Goal: Information Seeking & Learning: Learn about a topic

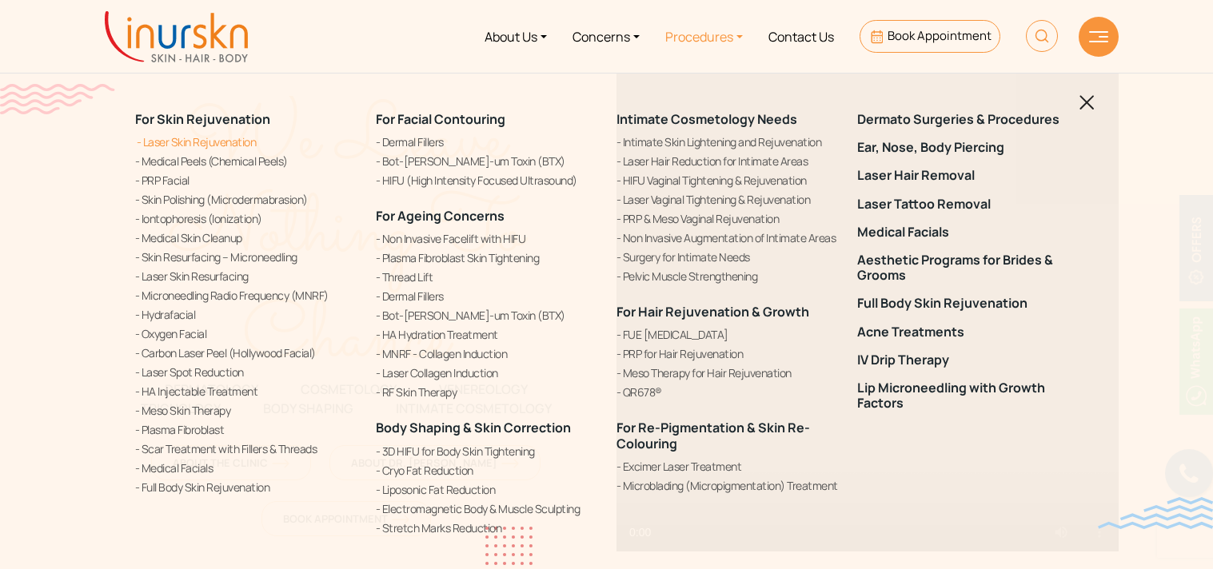
click at [186, 136] on link "Laser Skin Rejuvenation" at bounding box center [245, 142] width 221 height 17
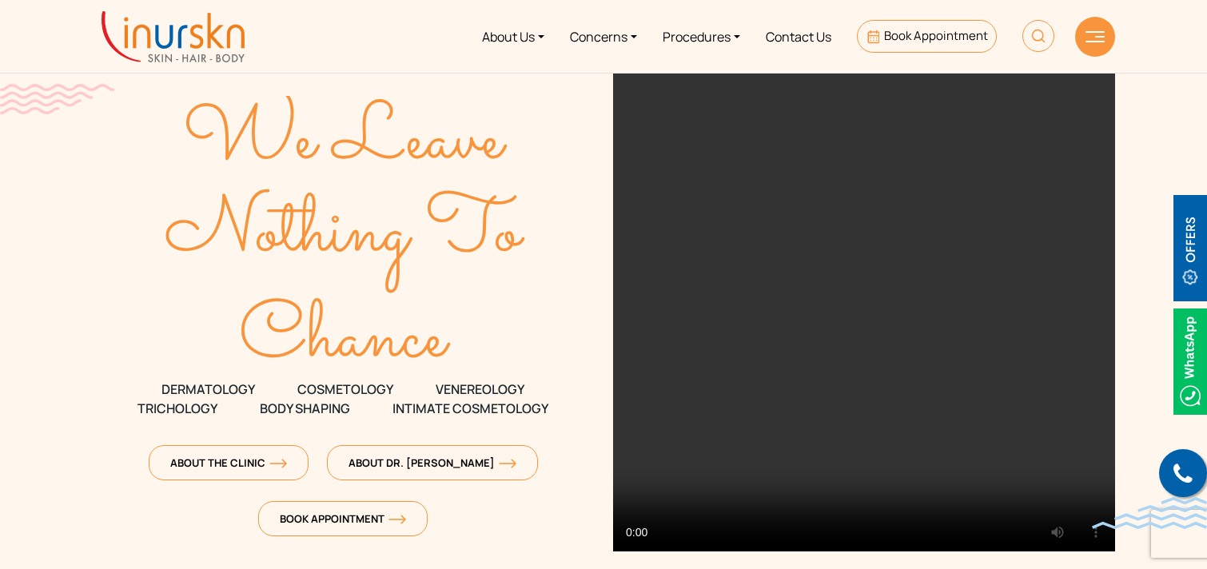
scroll to position [632, 0]
click at [696, 37] on link "Procedures" at bounding box center [701, 36] width 103 height 60
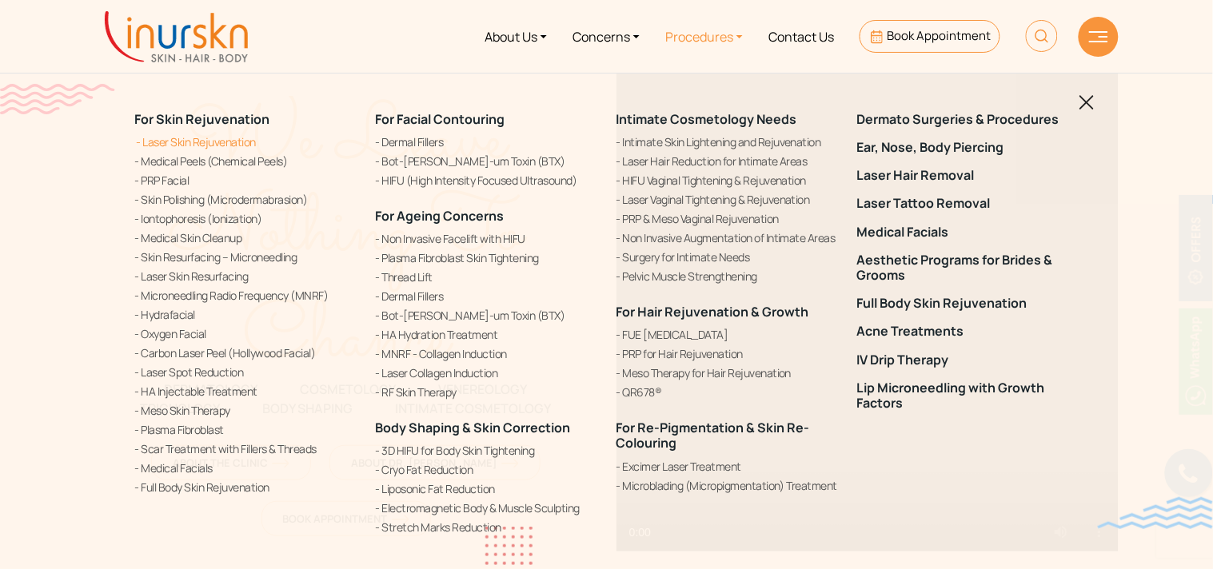
click at [172, 137] on link "Laser Skin Rejuvenation" at bounding box center [245, 142] width 221 height 17
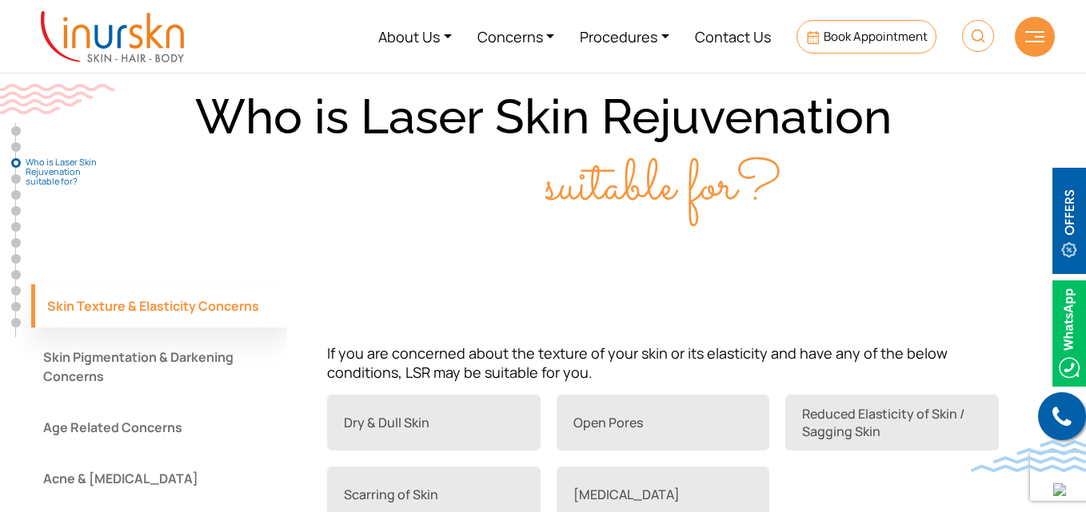
scroll to position [1165, 0]
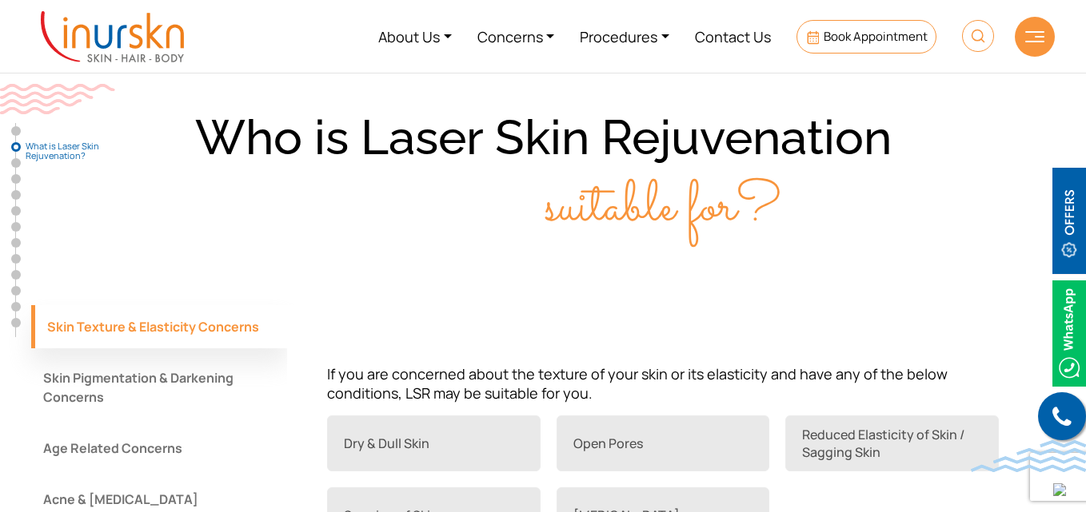
click at [153, 440] on button "Age Related Concerns" at bounding box center [159, 448] width 256 height 43
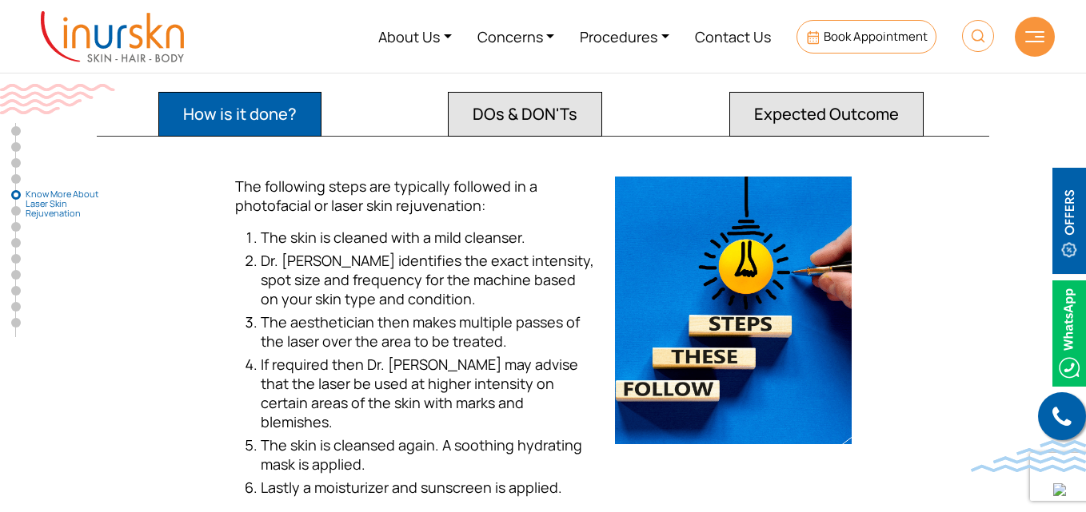
scroll to position [2865, 0]
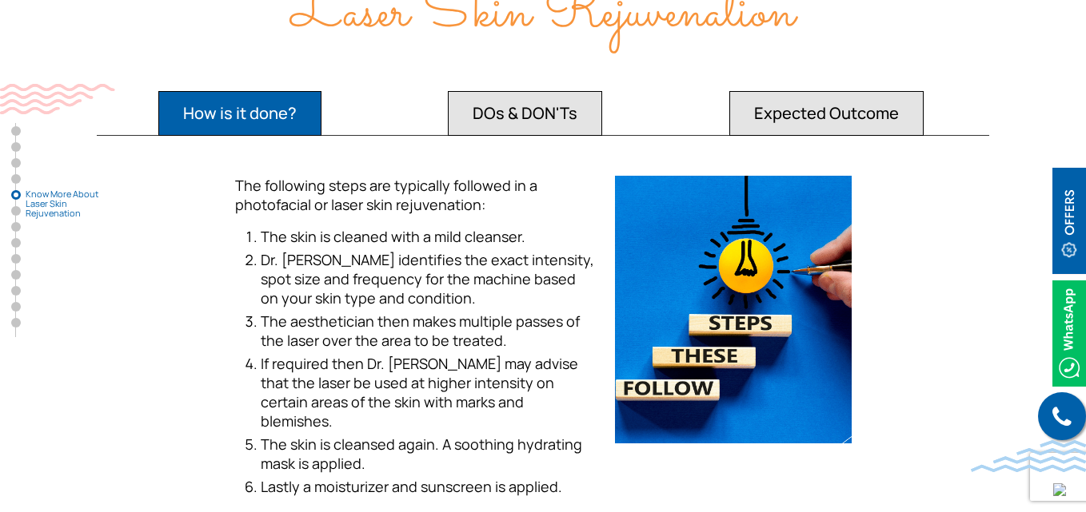
click at [321, 111] on button "DOs & DON'Ts" at bounding box center [239, 113] width 163 height 45
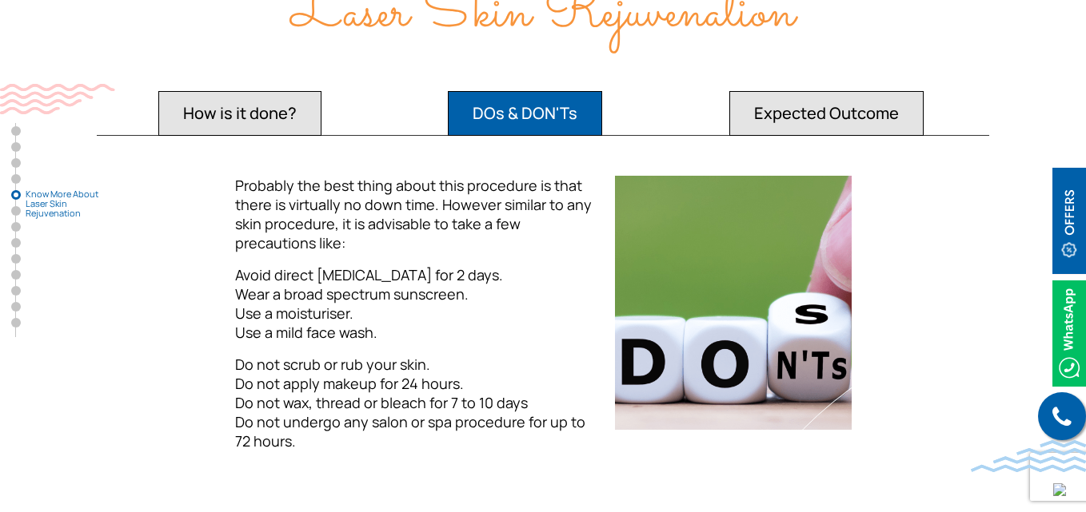
click at [774, 118] on div "How is it done? DOs & DON'Ts Expected Outcome The following steps are typically…" at bounding box center [542, 275] width 911 height 378
click at [321, 101] on button "Expected Outcome" at bounding box center [239, 113] width 163 height 45
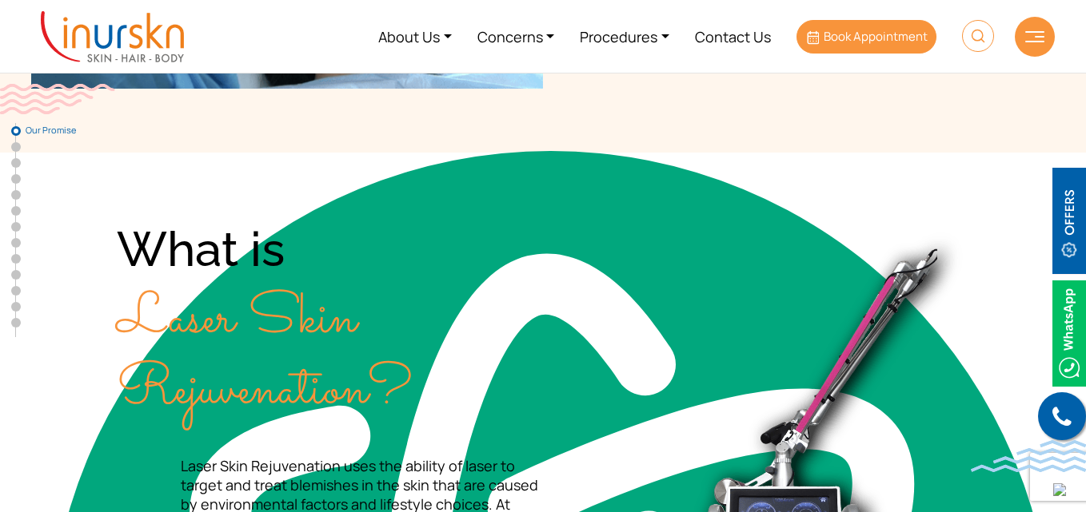
scroll to position [235, 0]
